Goal: Find specific page/section: Find specific page/section

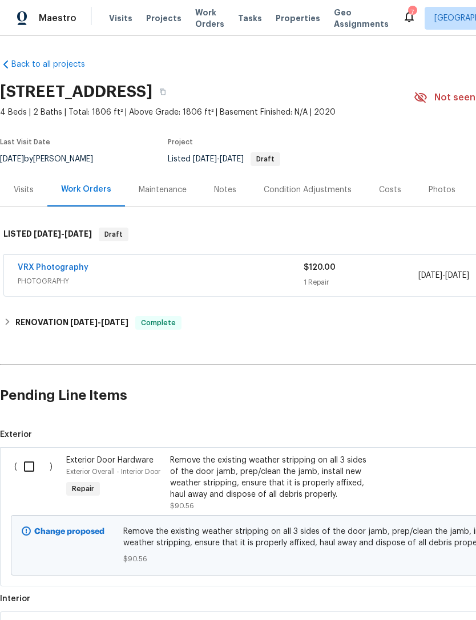
click at [292, 14] on span "Properties" at bounding box center [297, 18] width 44 height 11
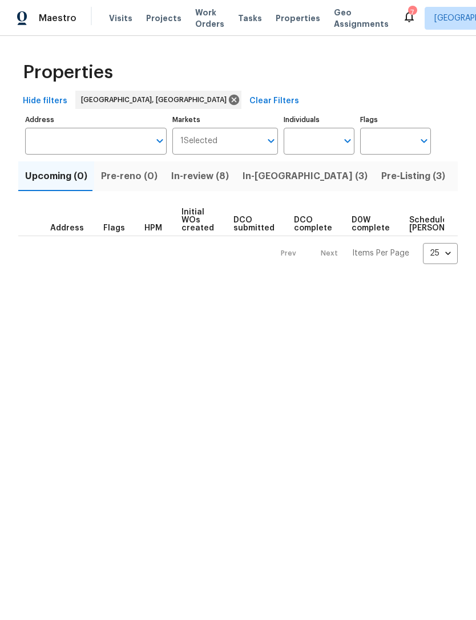
click at [271, 177] on span "In-[GEOGRAPHIC_DATA] (3)" at bounding box center [304, 176] width 125 height 16
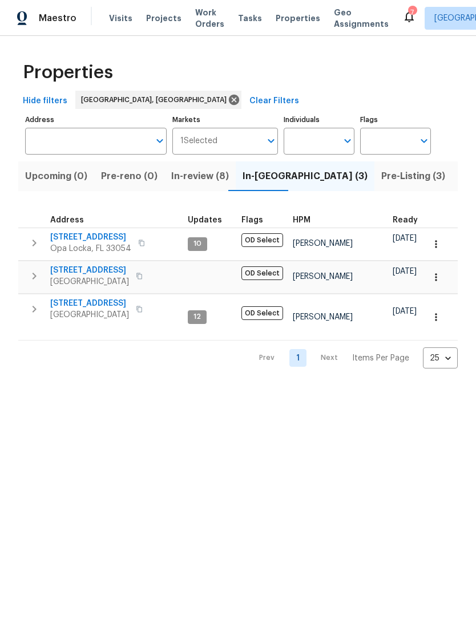
click at [381, 176] on span "Pre-Listing (3)" at bounding box center [413, 176] width 64 height 16
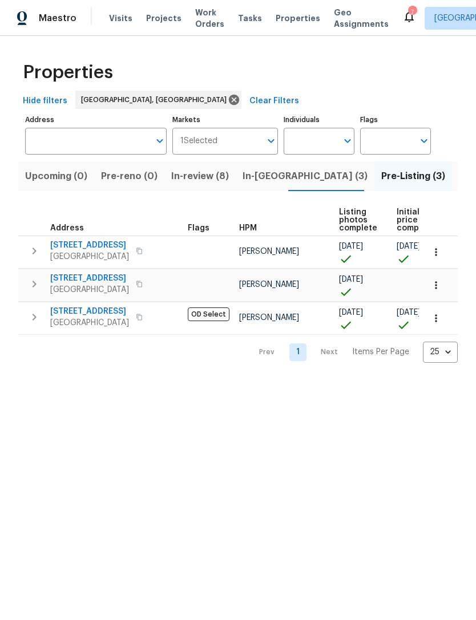
click at [458, 171] on span "Listed (8)" at bounding box center [479, 176] width 43 height 16
